Goal: Check status: Check status

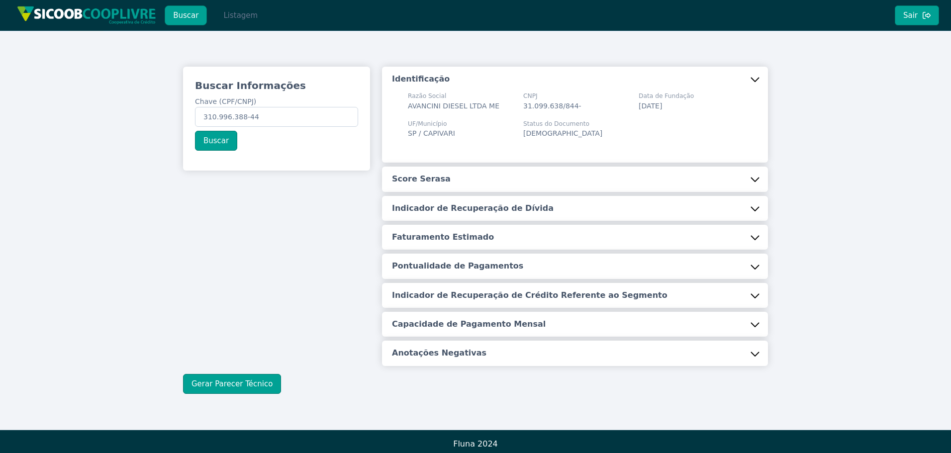
click at [234, 15] on button "Listagem" at bounding box center [240, 15] width 51 height 20
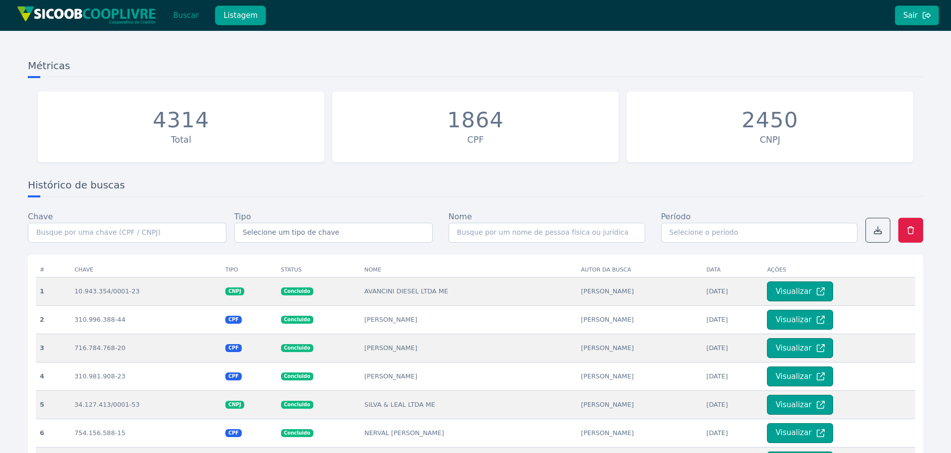
click at [182, 13] on button "Buscar" at bounding box center [186, 15] width 42 height 20
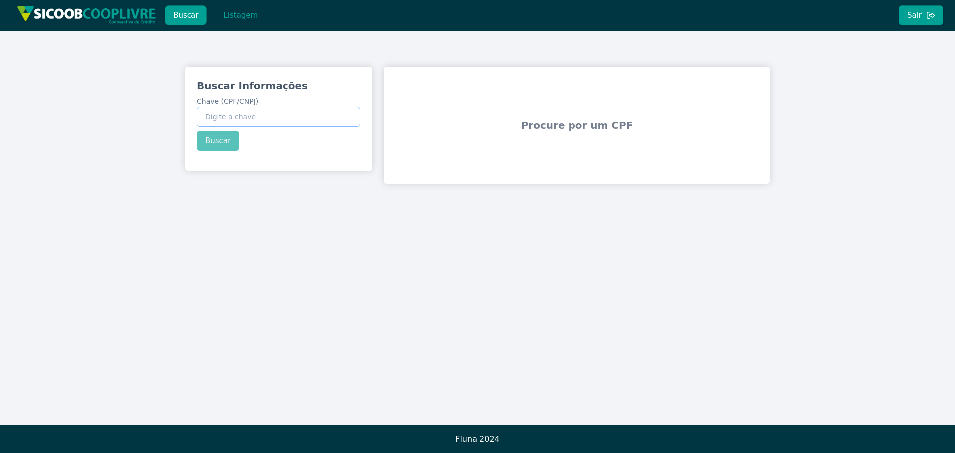
click at [265, 122] on input "Chave (CPF/CNPJ)" at bounding box center [278, 117] width 163 height 20
paste input "23.834.655/0001-60"
type input "23.834.655/0001-60"
click at [222, 143] on button "Buscar" at bounding box center [218, 141] width 42 height 20
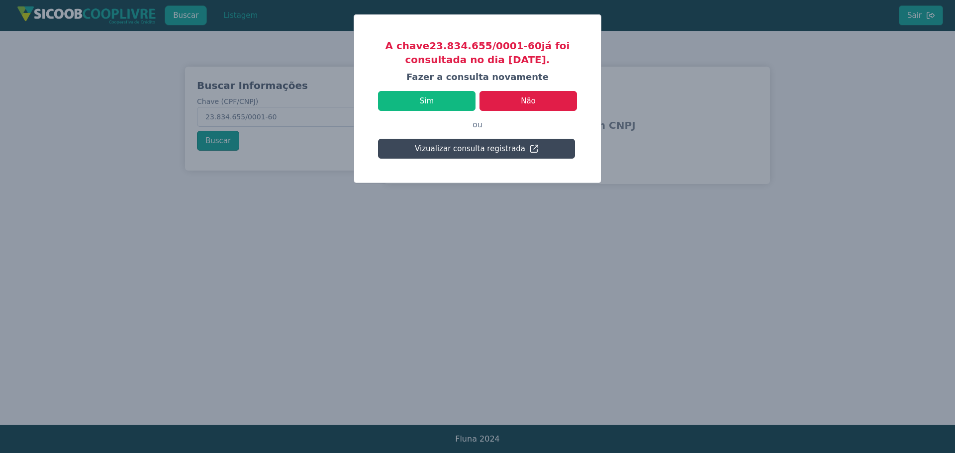
click at [459, 153] on button "Vizualizar consulta registrada" at bounding box center [476, 149] width 197 height 20
